Goal: Check status: Check status

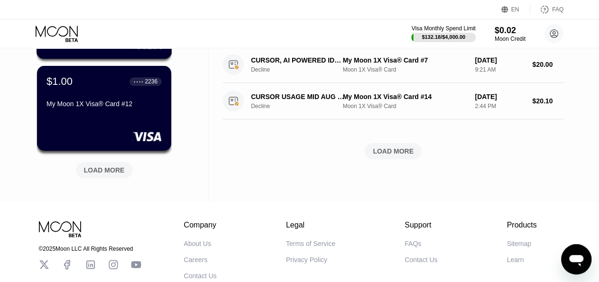
scroll to position [390, 0]
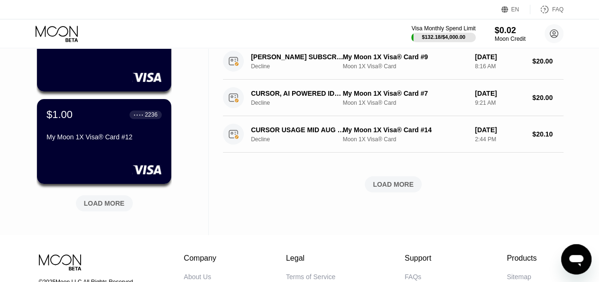
click at [107, 205] on div "LOAD MORE" at bounding box center [104, 203] width 41 height 9
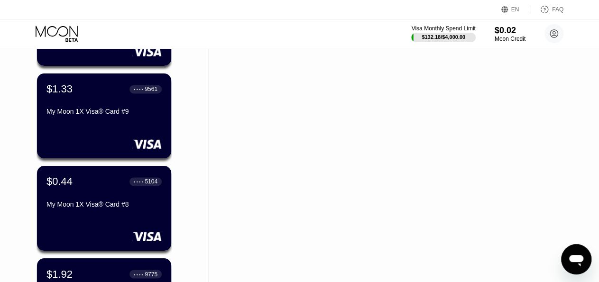
scroll to position [951, 0]
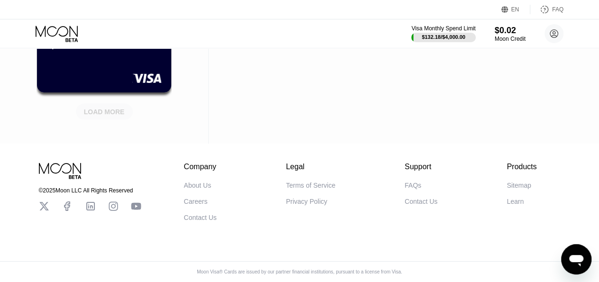
click at [119, 108] on div "LOAD MORE" at bounding box center [104, 112] width 41 height 9
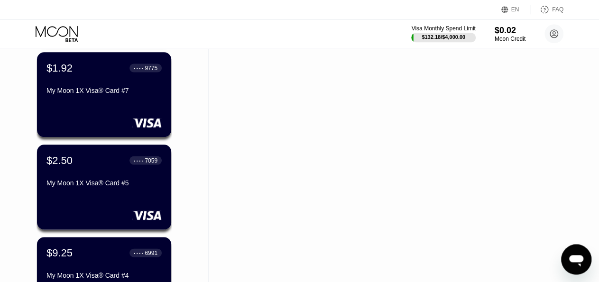
scroll to position [899, 0]
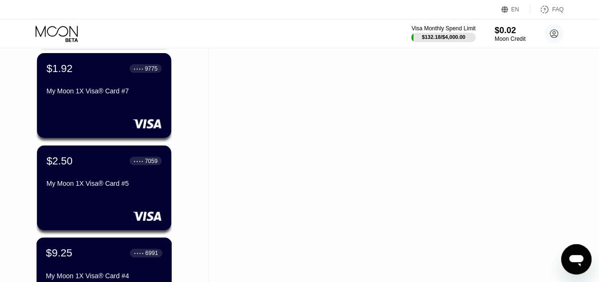
click at [92, 253] on div "$9.25 ● ● ● ● 6991" at bounding box center [104, 253] width 116 height 12
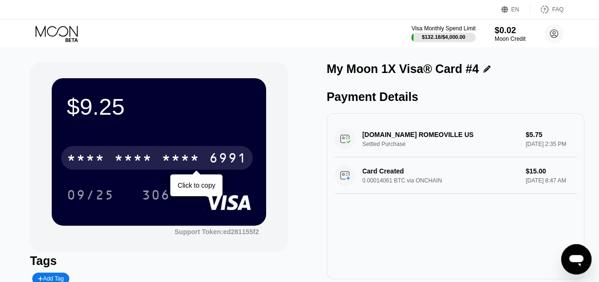
click at [208, 151] on div "* * * * * * * * * * * * 6991" at bounding box center [157, 158] width 192 height 24
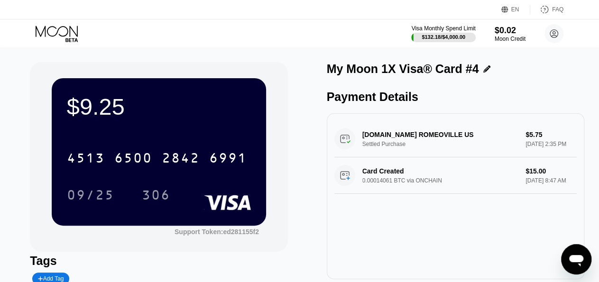
click at [551, 87] on div "My Moon 1X Visa® Card #4 Payment Details [DOMAIN_NAME] ROMEOVILLE US Settled Pu…" at bounding box center [456, 191] width 258 height 258
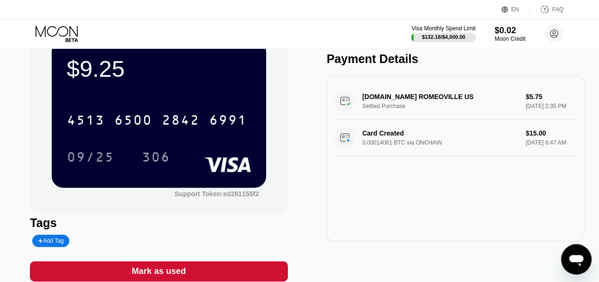
scroll to position [54, 0]
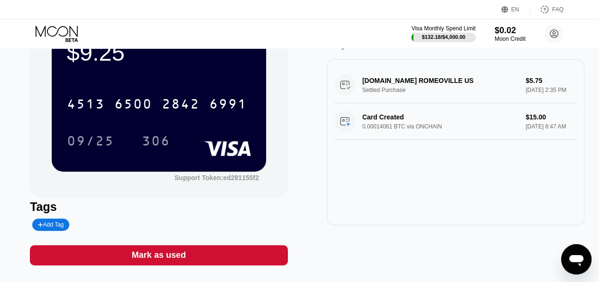
click at [94, 142] on div "09/25" at bounding box center [90, 142] width 47 height 15
click at [539, 179] on div "[DOMAIN_NAME] ROMEOVILLE US Settled Purchase $5.75 [DATE] 2:35 PM Card Created …" at bounding box center [456, 142] width 258 height 166
click at [161, 149] on div "306" at bounding box center [156, 142] width 28 height 15
